Goal: Task Accomplishment & Management: Complete application form

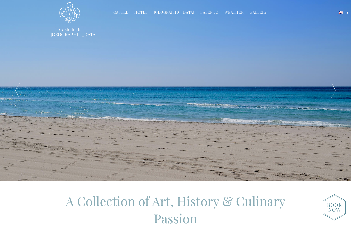
click at [144, 11] on link "Hotel" at bounding box center [140, 13] width 13 height 6
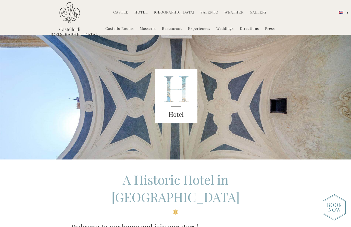
click at [181, 105] on img at bounding box center [176, 96] width 42 height 54
click at [177, 115] on h3 "Hotel" at bounding box center [176, 114] width 42 height 9
click at [147, 29] on link "Masseria" at bounding box center [148, 29] width 16 height 6
click at [121, 27] on link "Castello Rooms" at bounding box center [119, 29] width 28 height 6
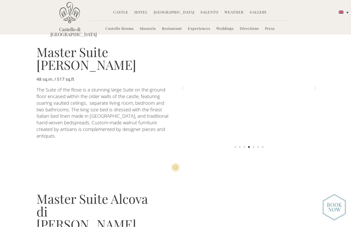
scroll to position [802, 0]
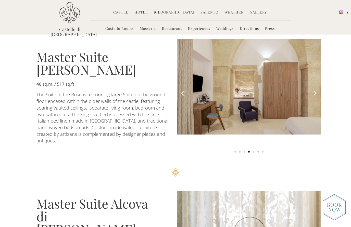
click at [315, 90] on icon "Next slide" at bounding box center [315, 93] width 6 height 6
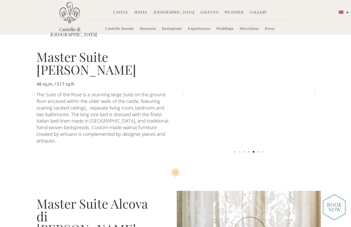
scroll to position [802, 0]
click at [314, 90] on icon "Next slide" at bounding box center [315, 93] width 6 height 6
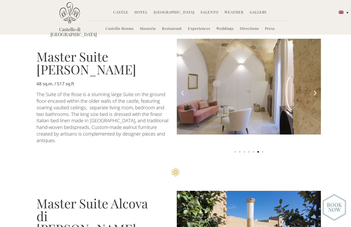
click at [317, 90] on icon "Next slide" at bounding box center [315, 93] width 6 height 6
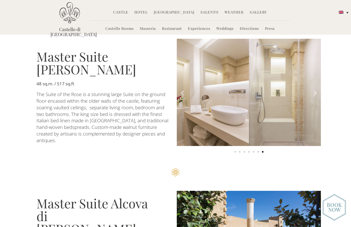
click at [315, 90] on icon "Next slide" at bounding box center [315, 93] width 6 height 6
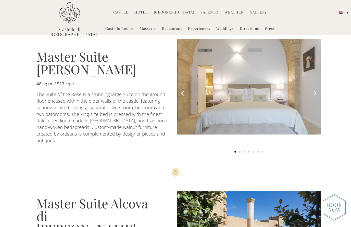
click at [315, 90] on icon "Next slide" at bounding box center [315, 93] width 6 height 6
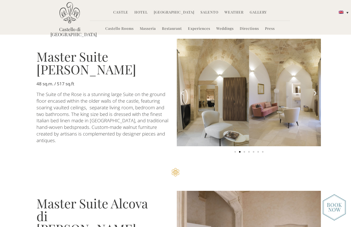
click at [249, 62] on img "2 of 7" at bounding box center [249, 93] width 144 height 108
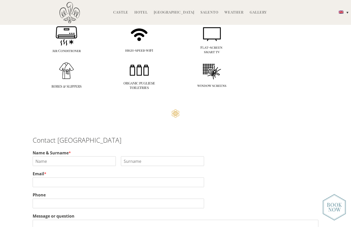
scroll to position [1269, 0]
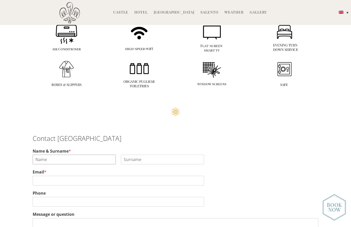
click at [38, 155] on input "Name & Surname *" at bounding box center [74, 160] width 83 height 10
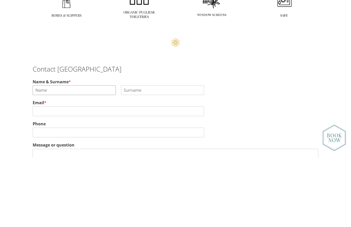
type input "Dean"
type input "Brown"
type input "dbrown@mortcap.com"
type input "8584834404"
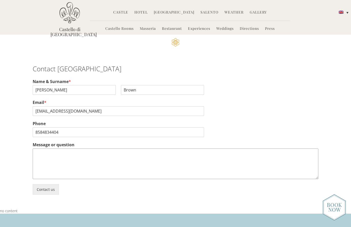
click at [34, 149] on textarea "Message or question" at bounding box center [175, 164] width 285 height 31
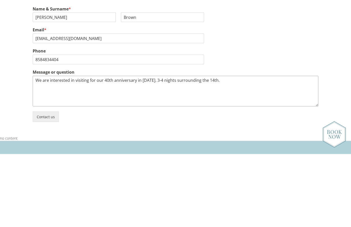
type textarea "We are interested in visiting for our 40th anniversary in June of 2026. 3-4 nig…"
click at [41, 184] on button "Contact us" at bounding box center [46, 189] width 26 height 10
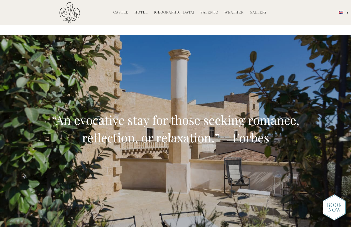
scroll to position [1426, 0]
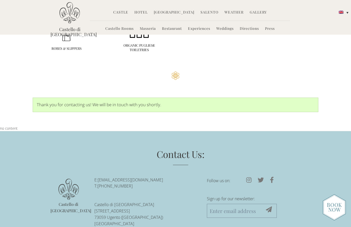
scroll to position [1311, 0]
